Goal: Understand process/instructions

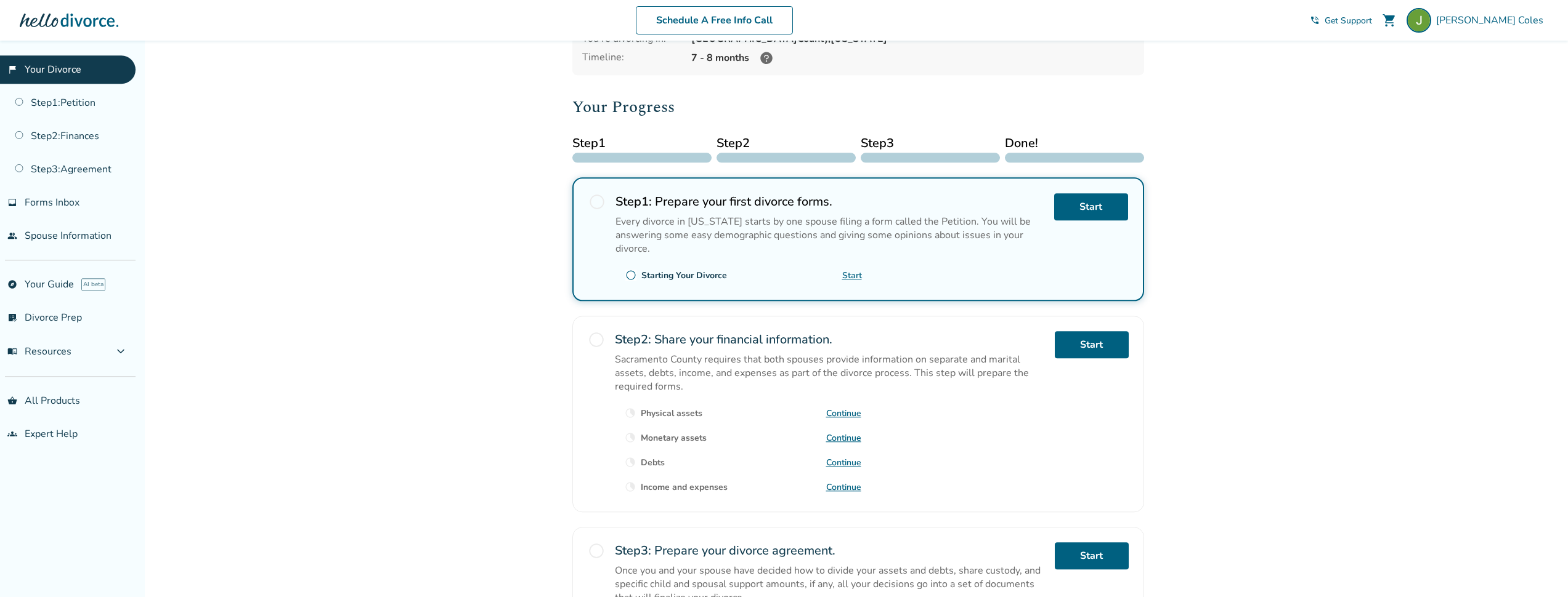
scroll to position [118, 0]
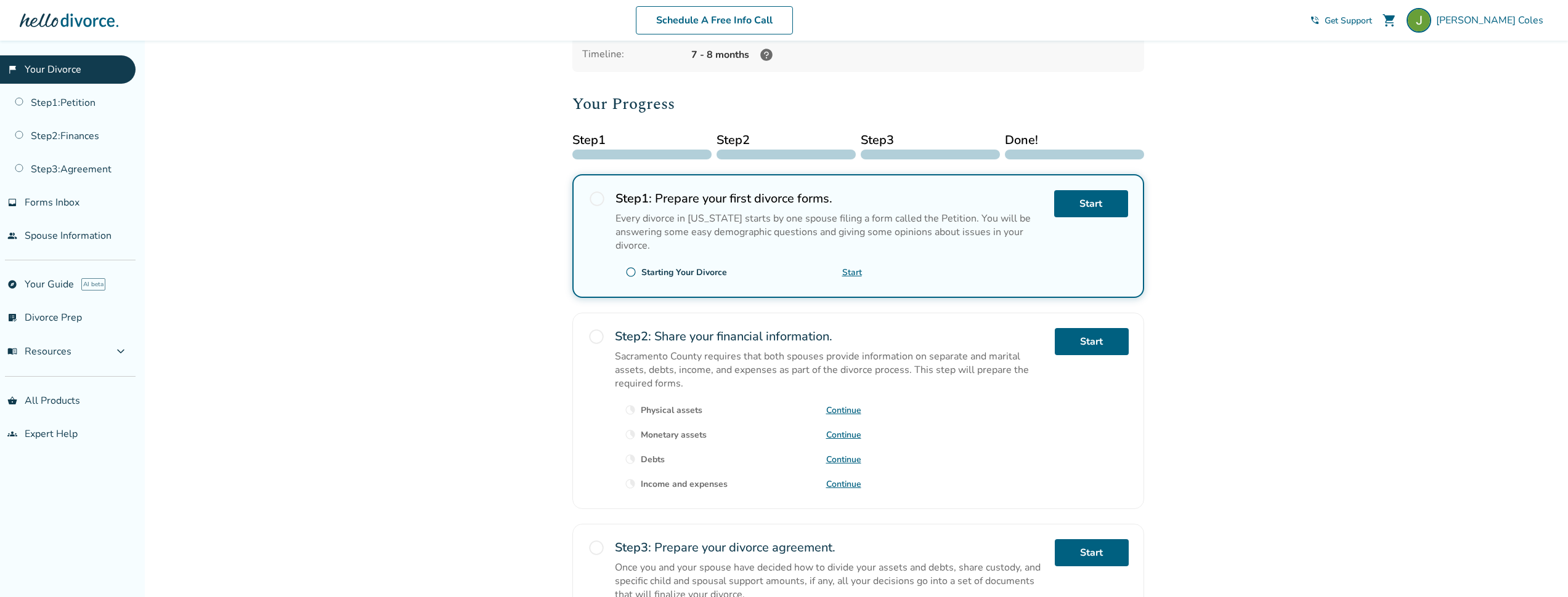
click at [848, 416] on link "Continue" at bounding box center [843, 410] width 35 height 11
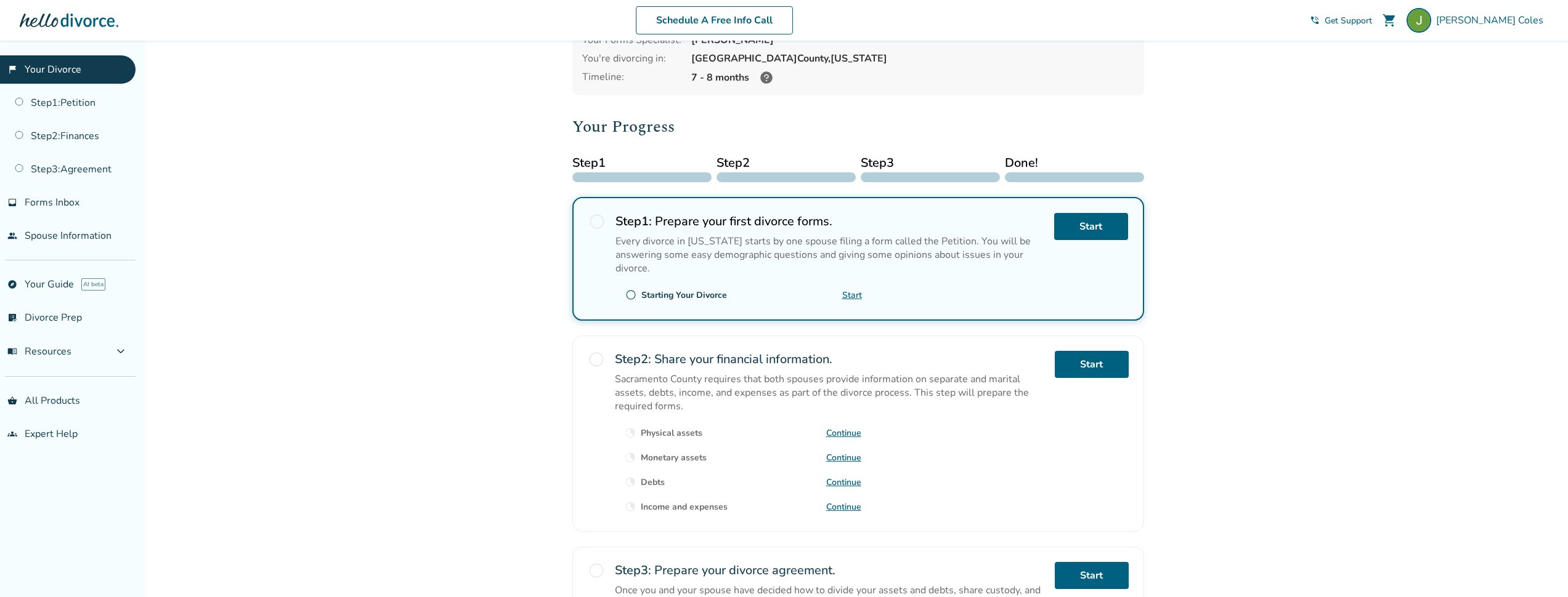
scroll to position [109, 0]
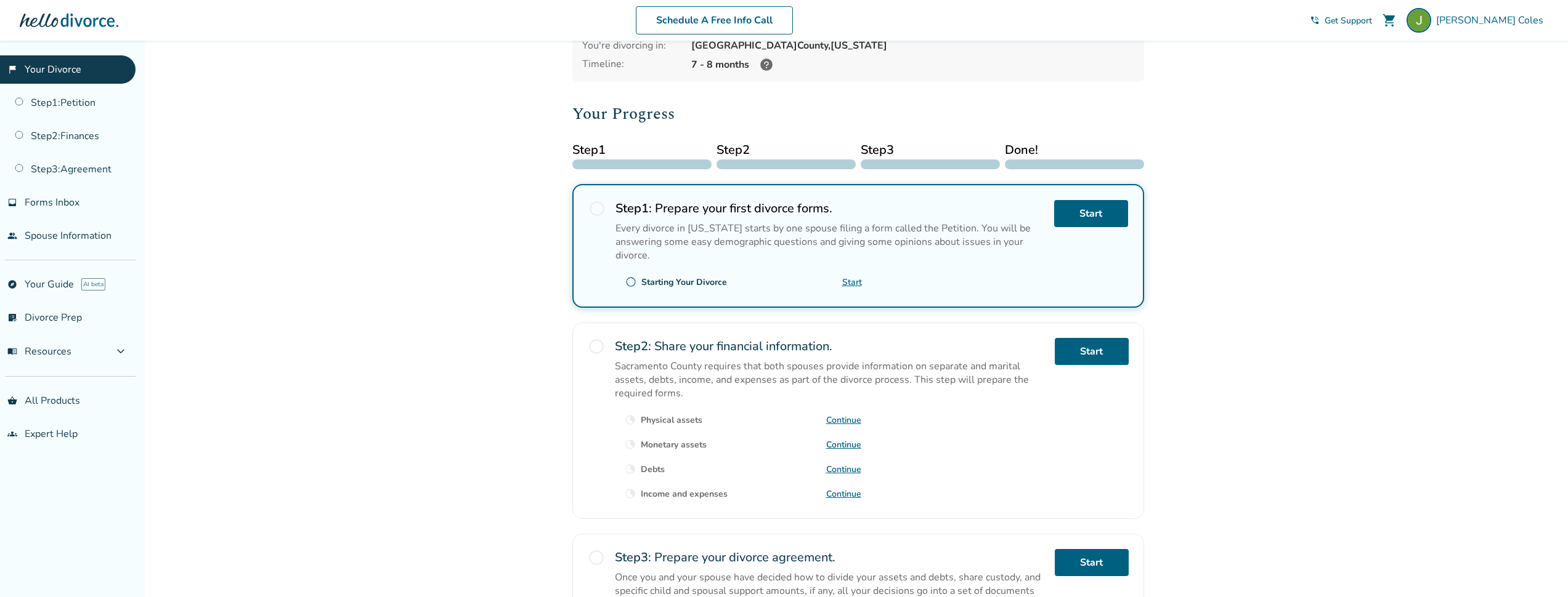
click at [846, 475] on link "Continue" at bounding box center [843, 469] width 35 height 11
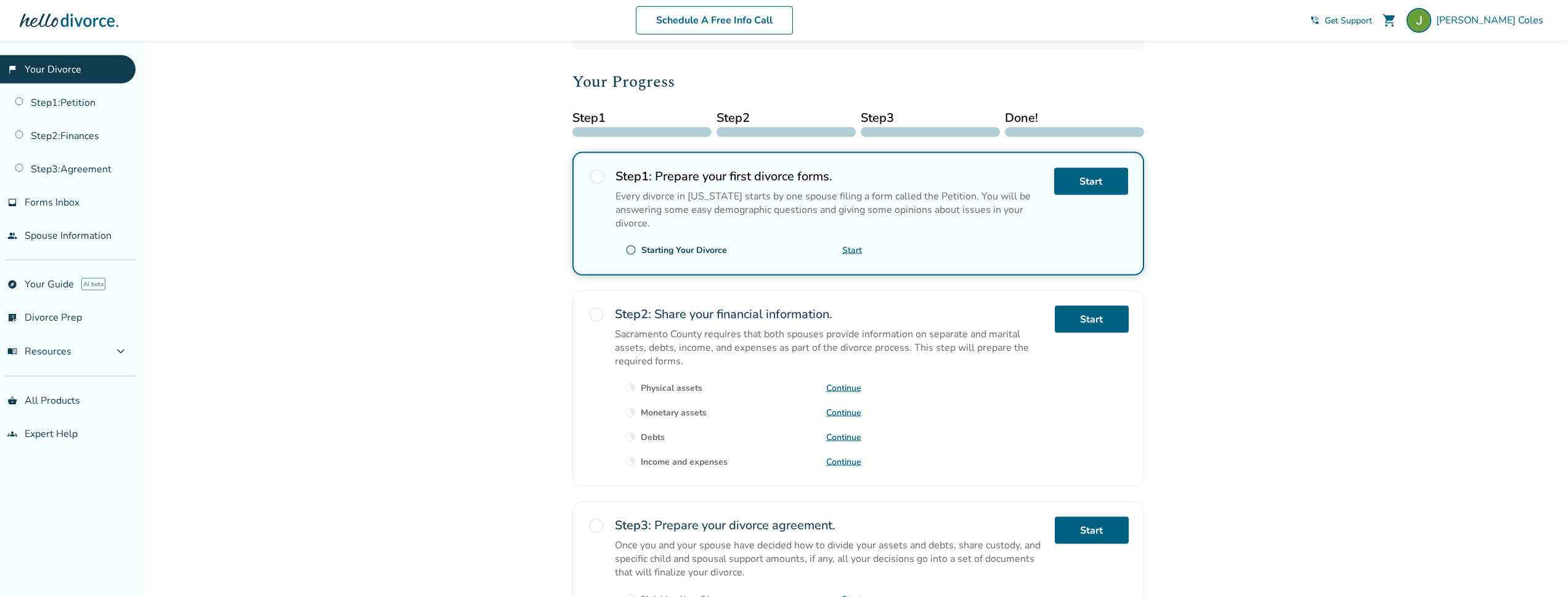
scroll to position [157, 0]
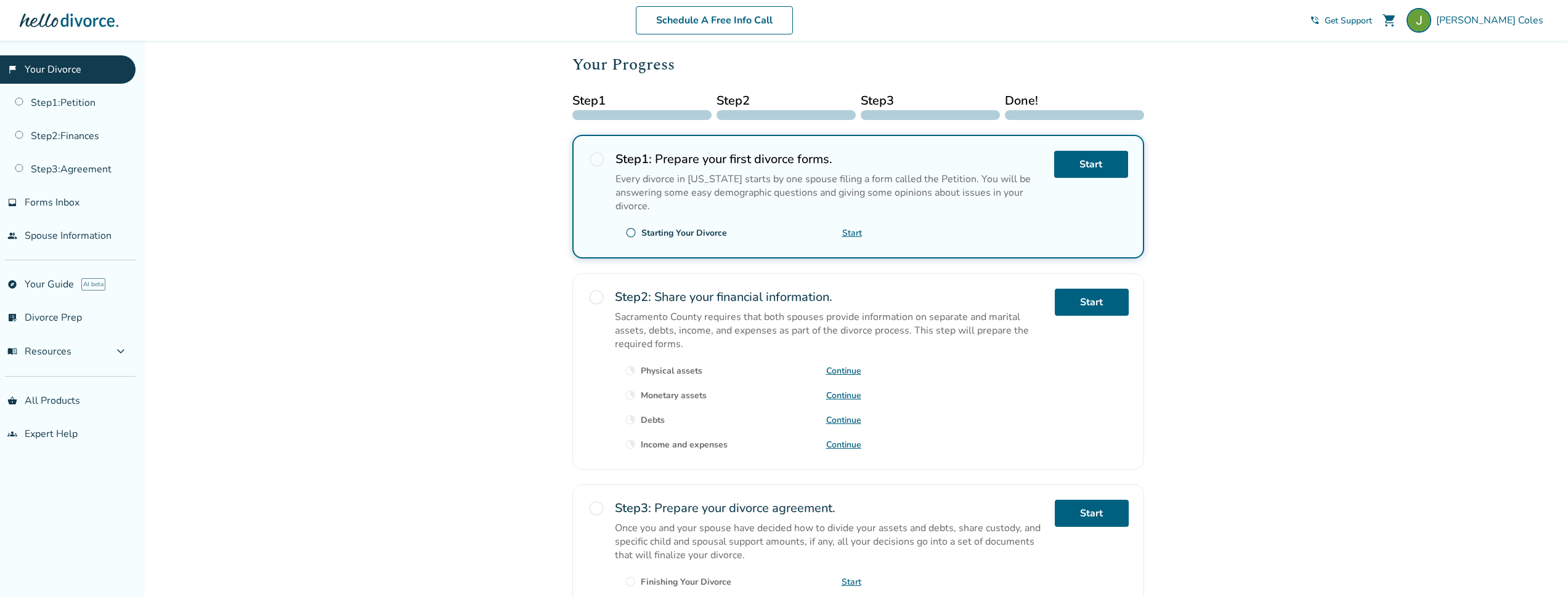
click at [842, 377] on link "Continue" at bounding box center [843, 371] width 35 height 11
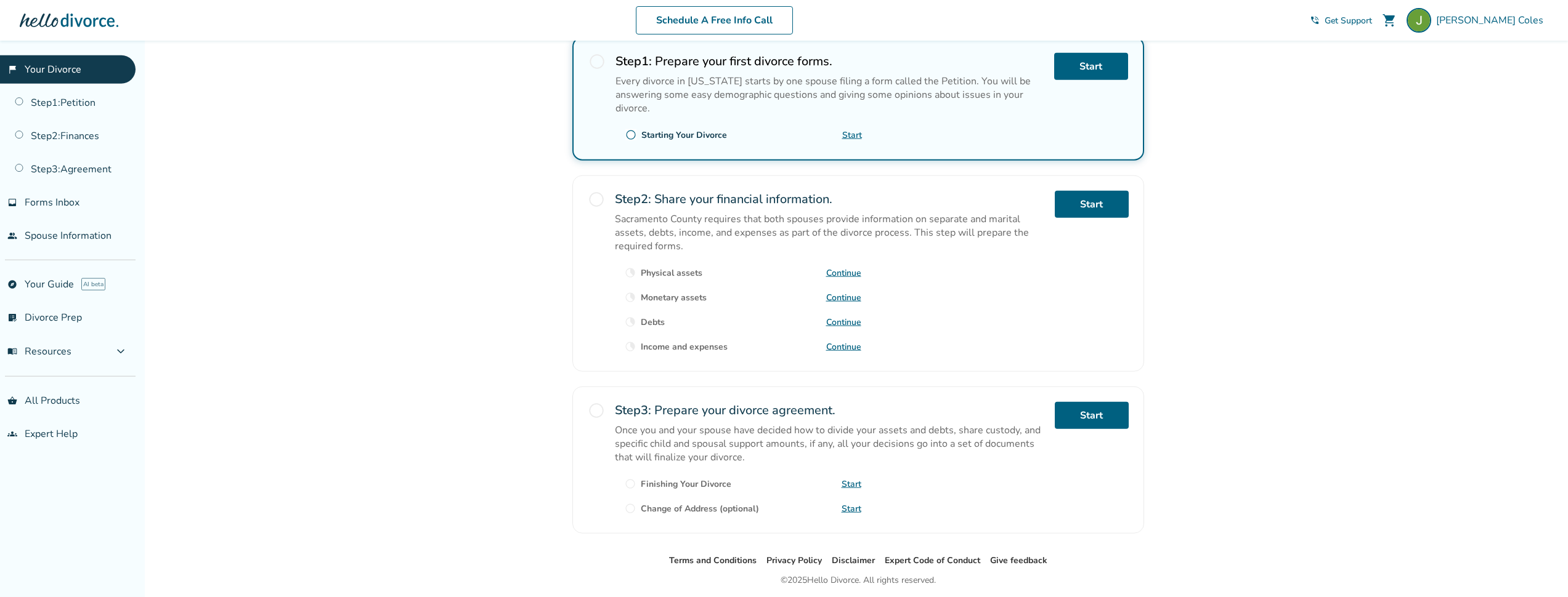
scroll to position [256, 0]
click at [937, 348] on div "Step 2 : Share your financial information. Sacramento County requires that both…" at bounding box center [829, 273] width 430 height 165
click at [843, 352] on link "Continue" at bounding box center [843, 346] width 35 height 11
